Goal: Navigation & Orientation: Find specific page/section

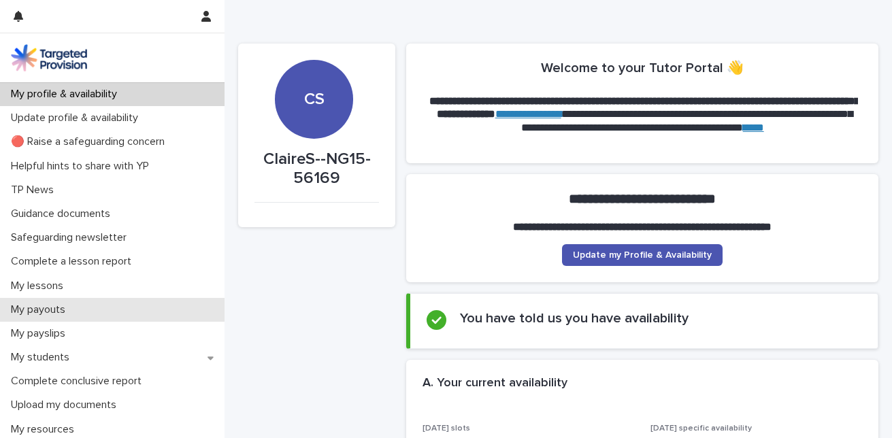
click at [46, 314] on p "My payouts" at bounding box center [40, 309] width 71 height 13
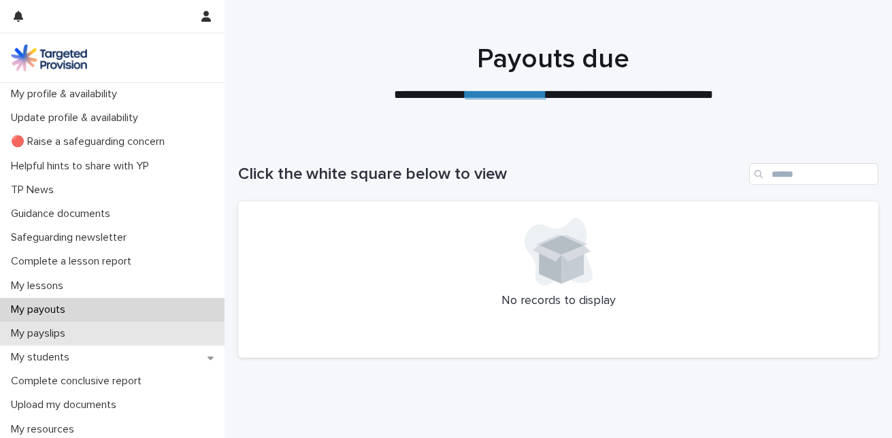
click at [49, 334] on p "My payslips" at bounding box center [40, 333] width 71 height 13
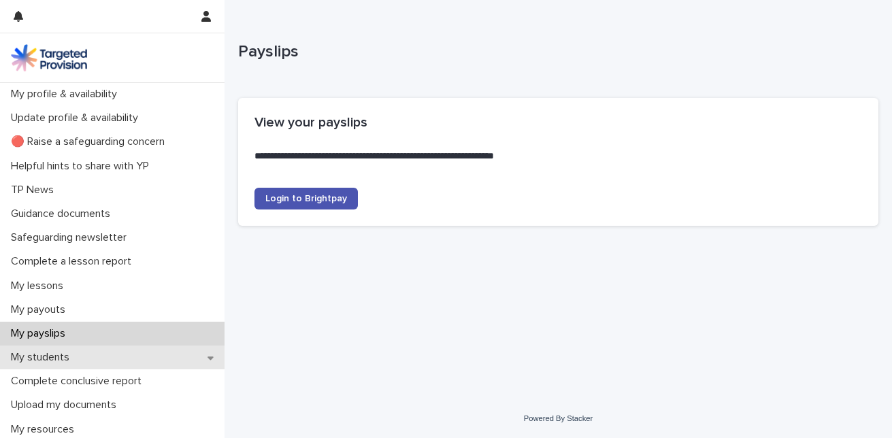
click at [50, 355] on p "My students" at bounding box center [42, 357] width 75 height 13
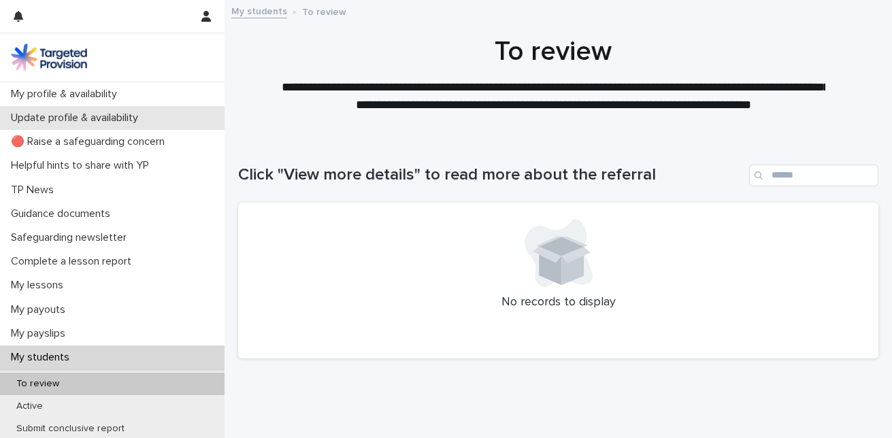
click at [86, 118] on p "Update profile & availability" at bounding box center [77, 118] width 144 height 13
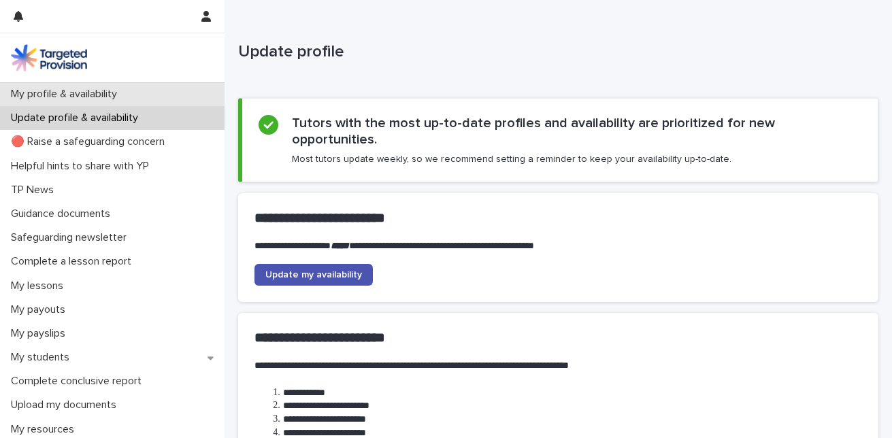
click at [86, 90] on p "My profile & availability" at bounding box center [66, 94] width 122 height 13
